Goal: Browse casually

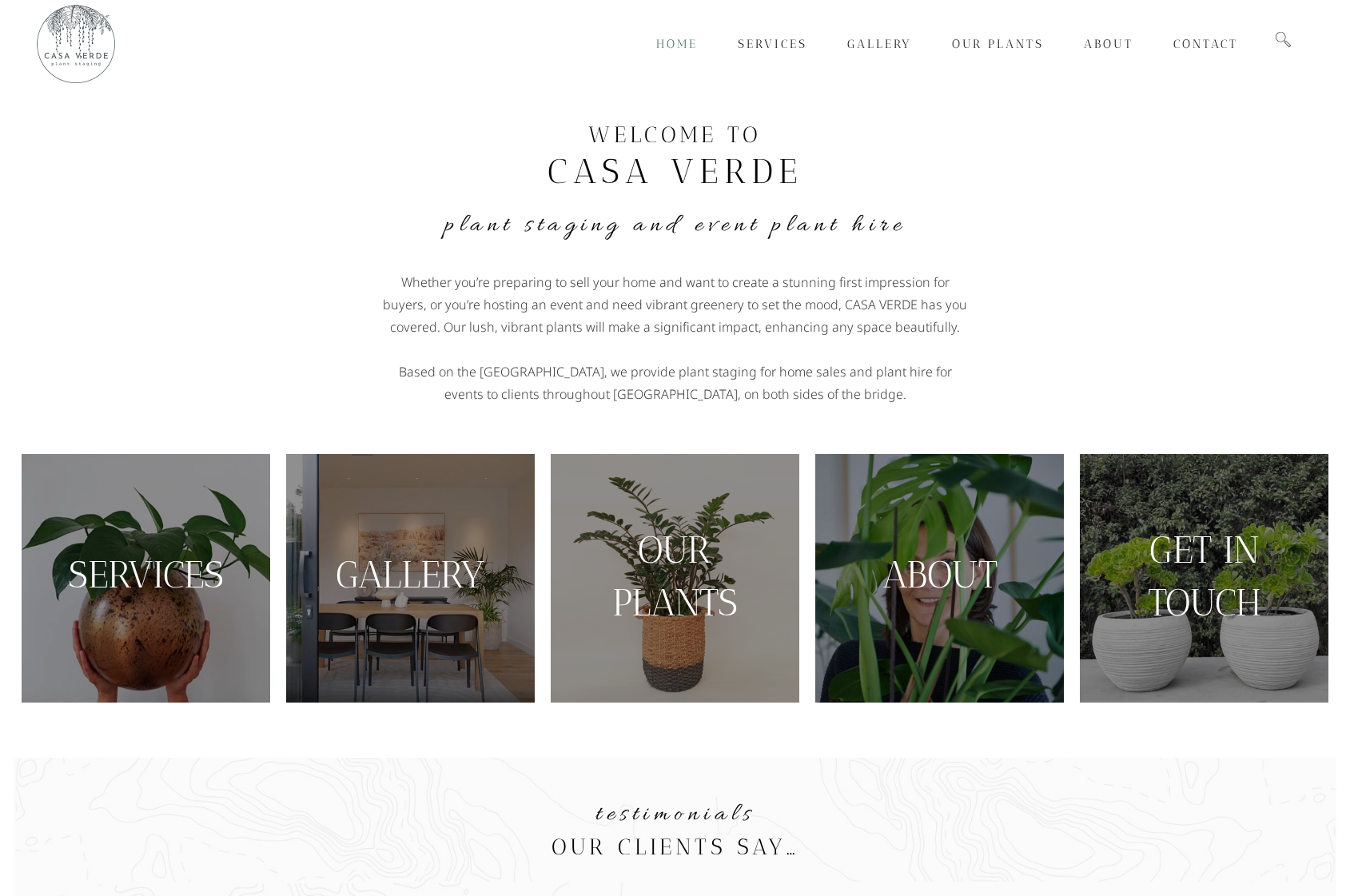
click at [680, 47] on span "Home" at bounding box center [677, 44] width 42 height 14
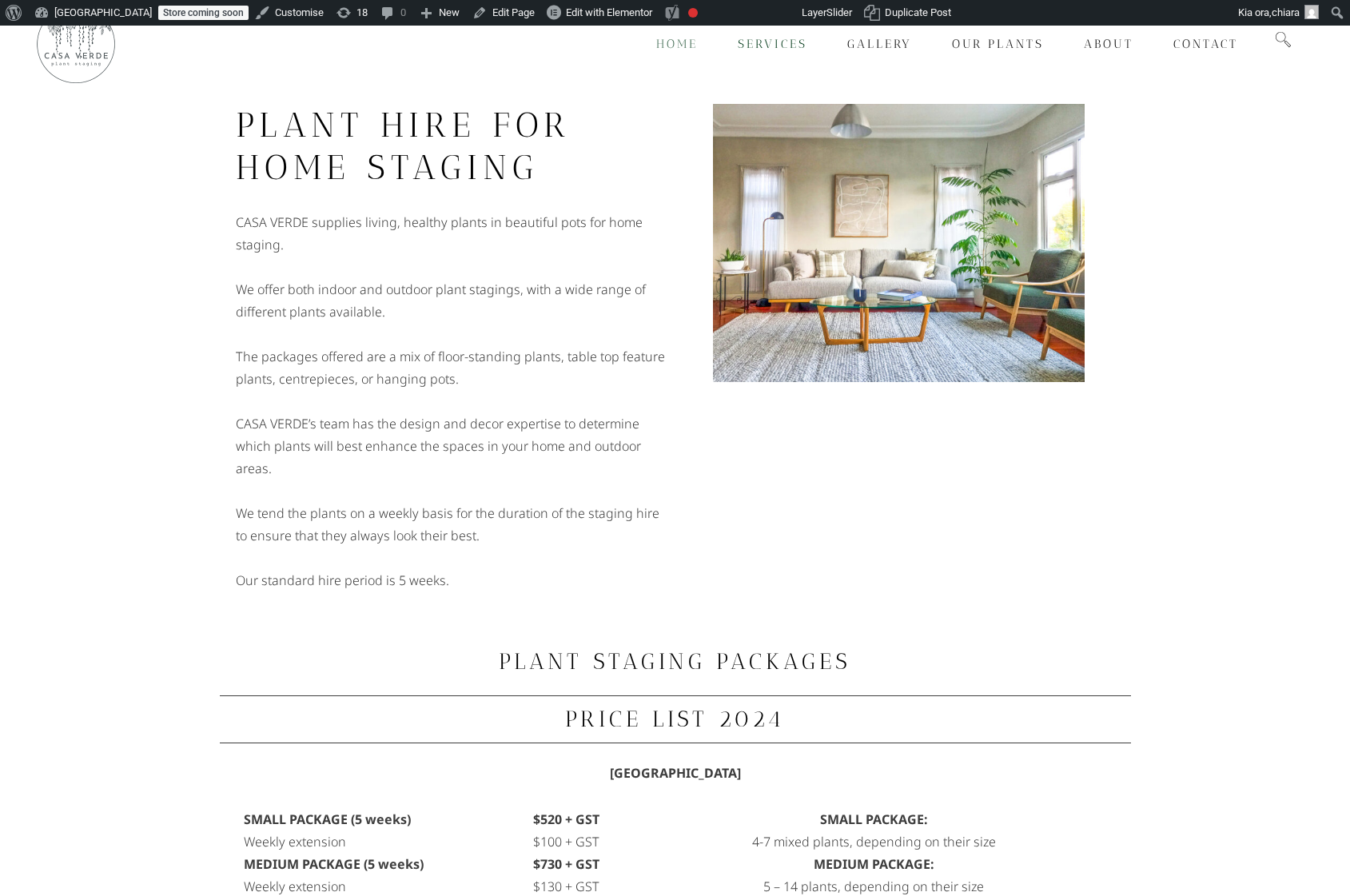
click at [676, 39] on span "Home" at bounding box center [677, 44] width 42 height 14
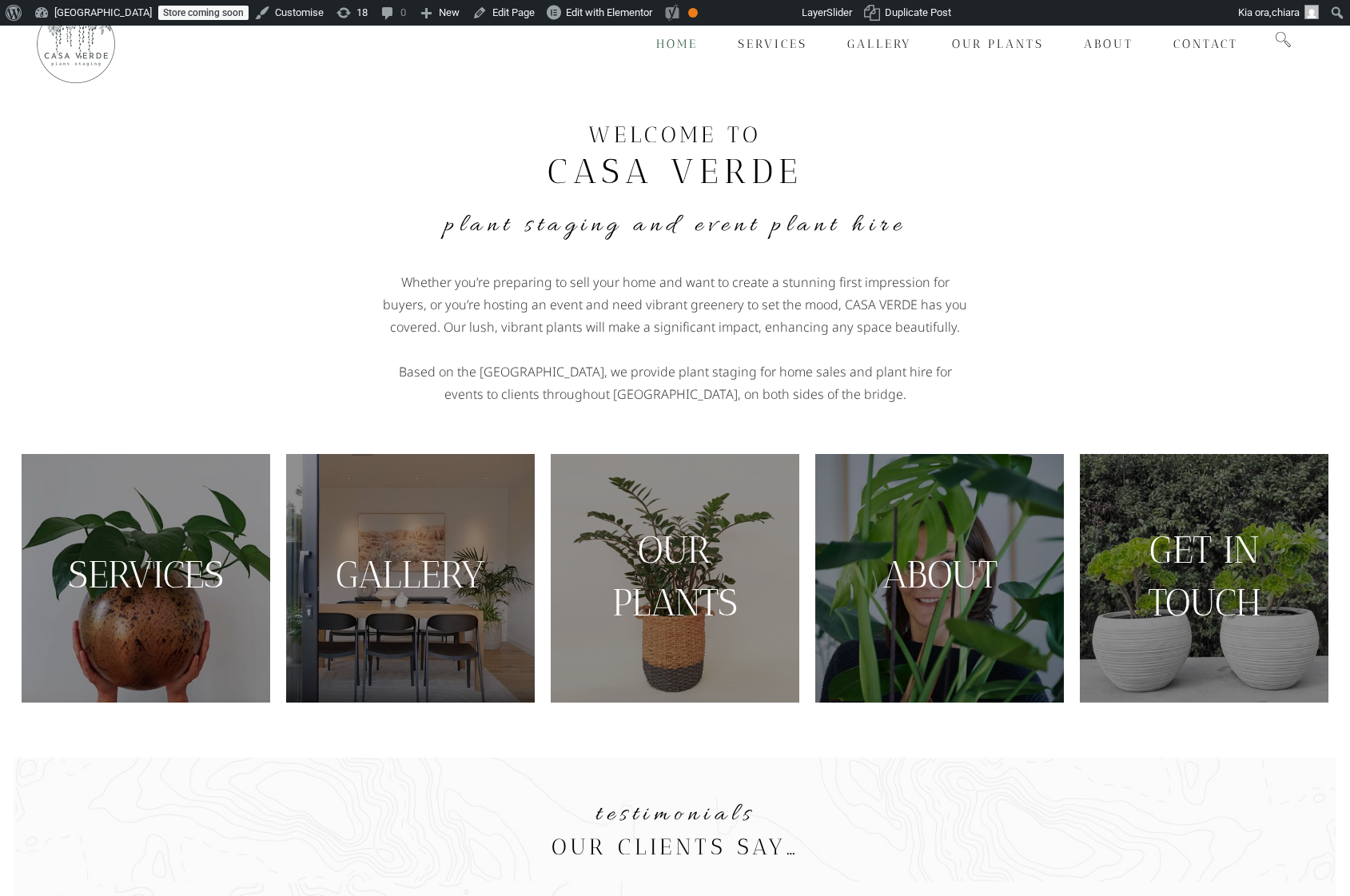
click at [99, 51] on img at bounding box center [76, 43] width 80 height 80
click at [669, 46] on span "Home" at bounding box center [677, 44] width 42 height 14
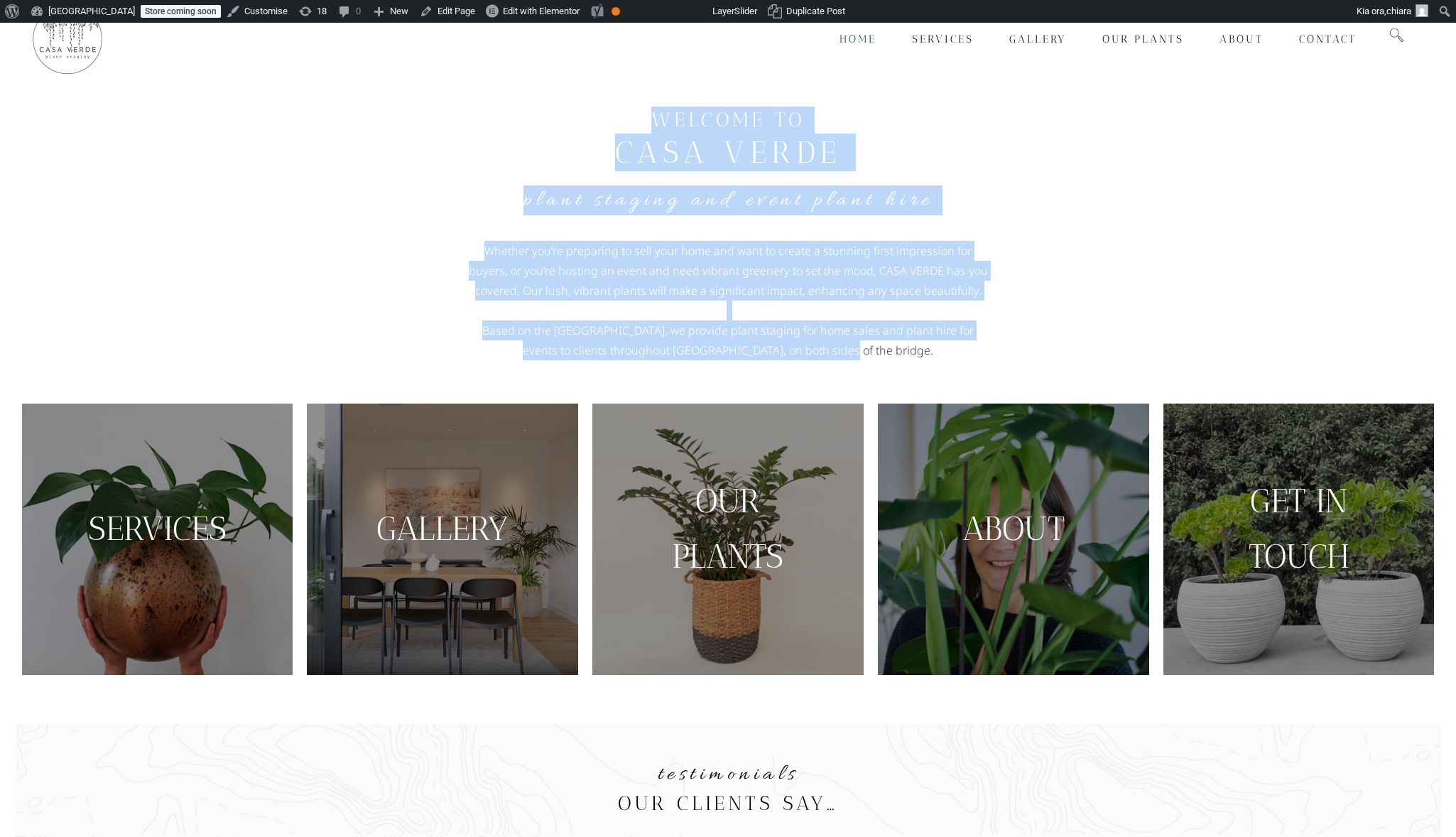
drag, startPoint x: 659, startPoint y: 120, endPoint x: 893, endPoint y: 354, distance: 330.9
click at [893, 347] on div "WELCOME TO [GEOGRAPHIC_DATA] Plant Staging and Event Plant Hire Whether you’re …" at bounding box center [728, 233] width 810 height 268
drag, startPoint x: 893, startPoint y: 352, endPoint x: 888, endPoint y: 338, distance: 14.9
click at [893, 352] on p "Based on the [GEOGRAPHIC_DATA], we provide plant staging for home sales and pla…" at bounding box center [728, 340] width 525 height 40
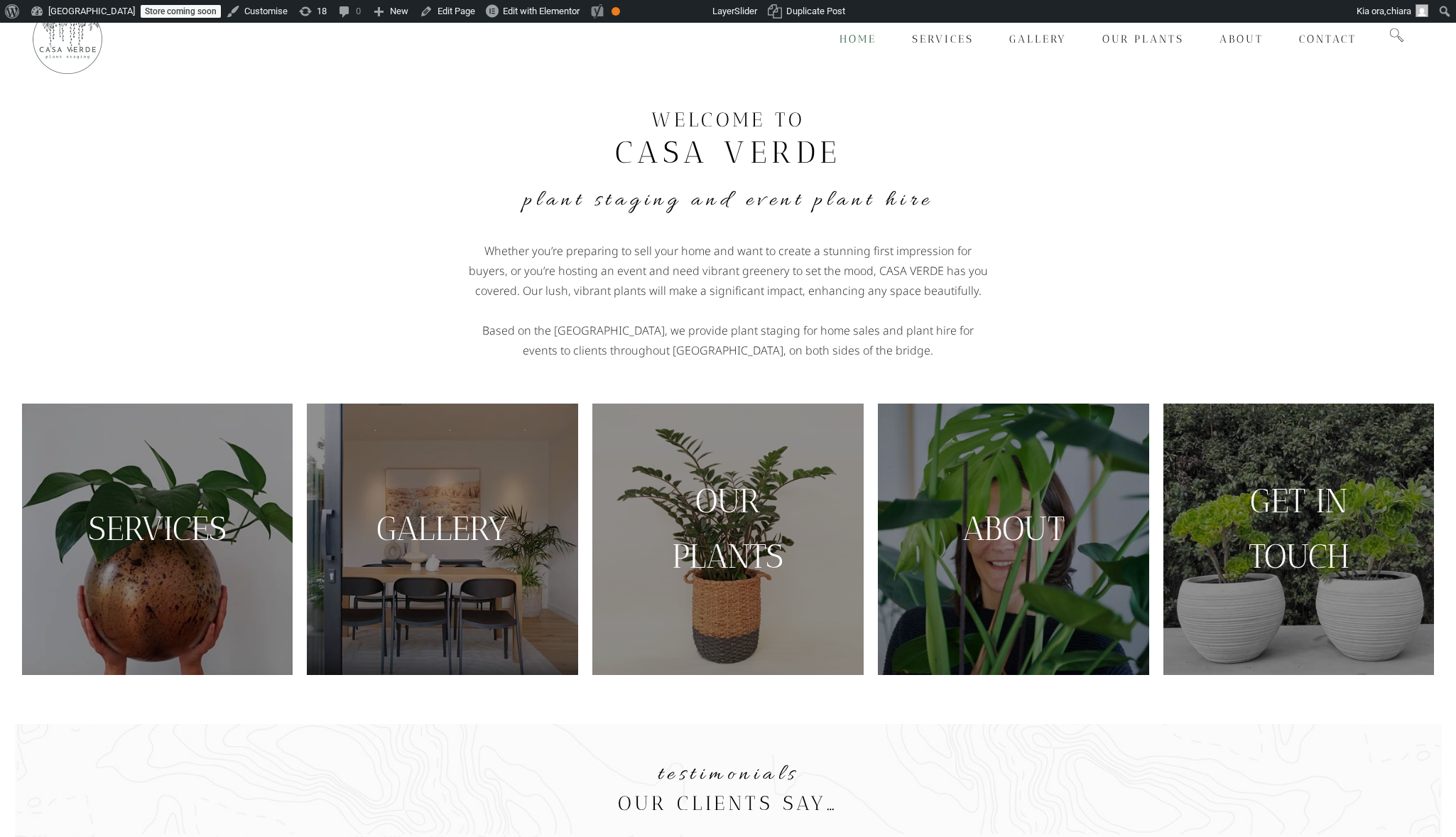
click at [664, 122] on h3 "WELCOME TO" at bounding box center [728, 120] width 796 height 27
click at [718, 126] on h3 "WELCOME TO" at bounding box center [728, 120] width 796 height 27
click at [766, 143] on h2 "CASA VERDE" at bounding box center [728, 152] width 796 height 38
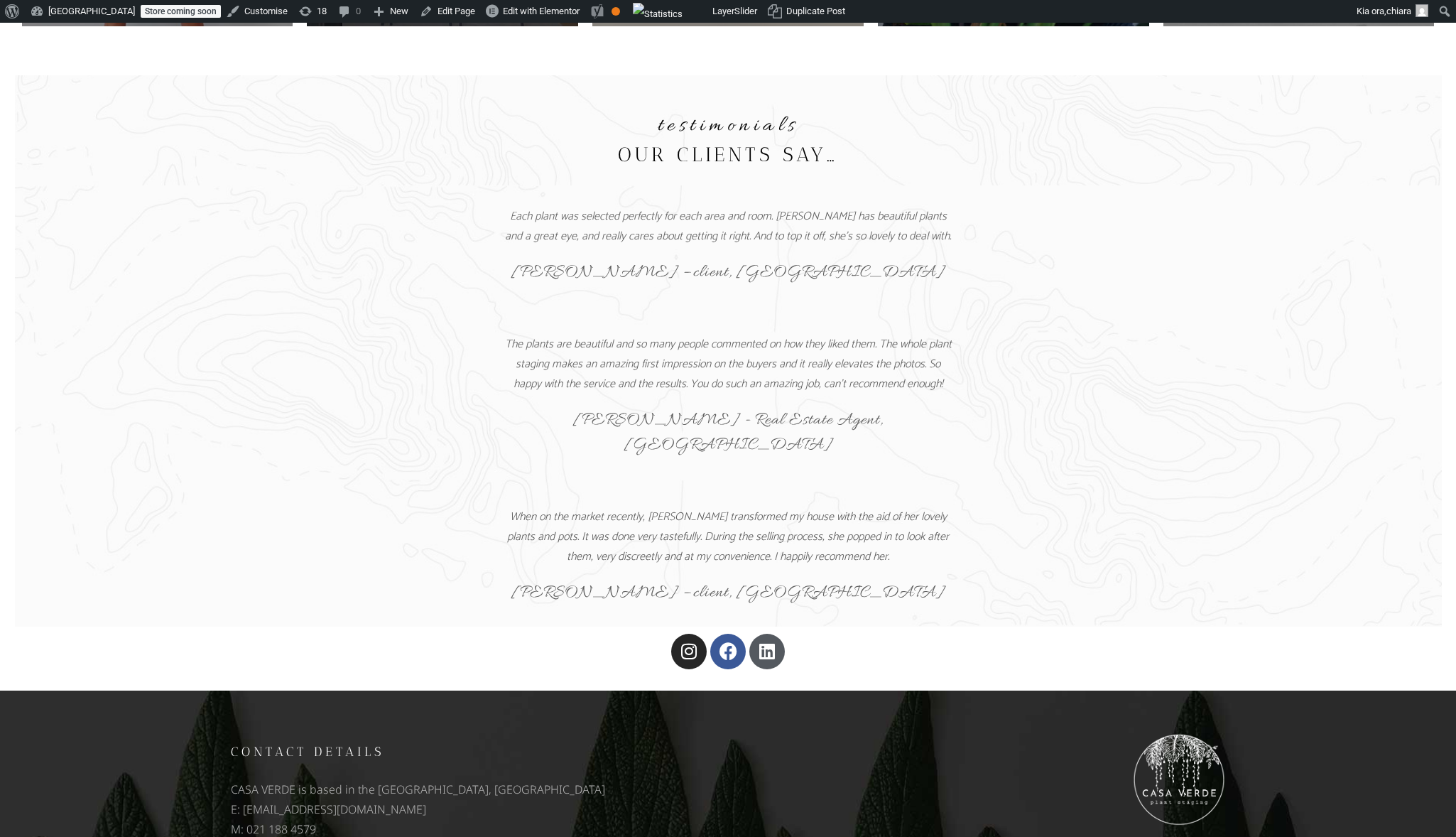
scroll to position [669, 0]
